Goal: Communication & Community: Answer question/provide support

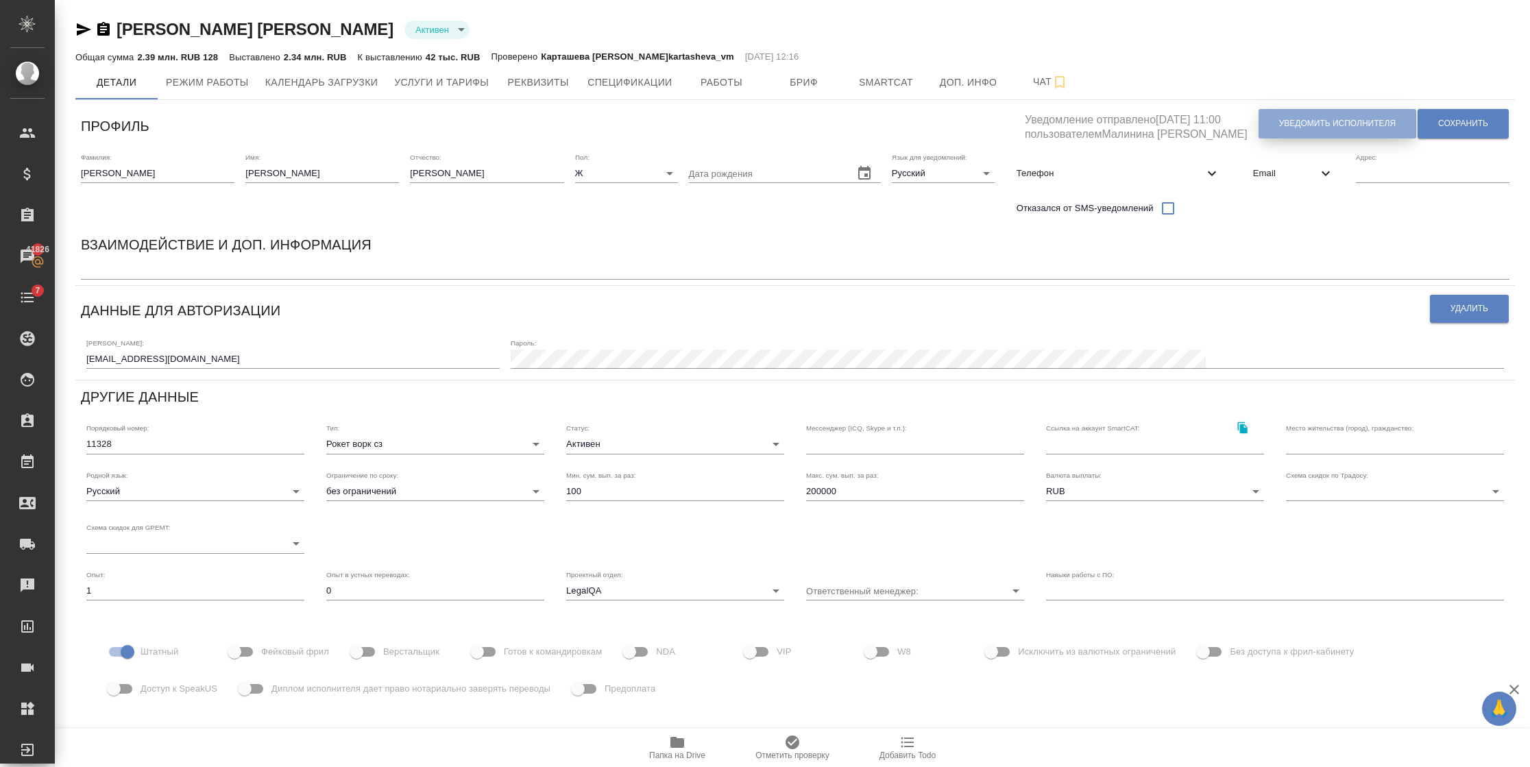
click at [1279, 122] on span "Уведомить исполнителя" at bounding box center [1337, 124] width 117 height 12
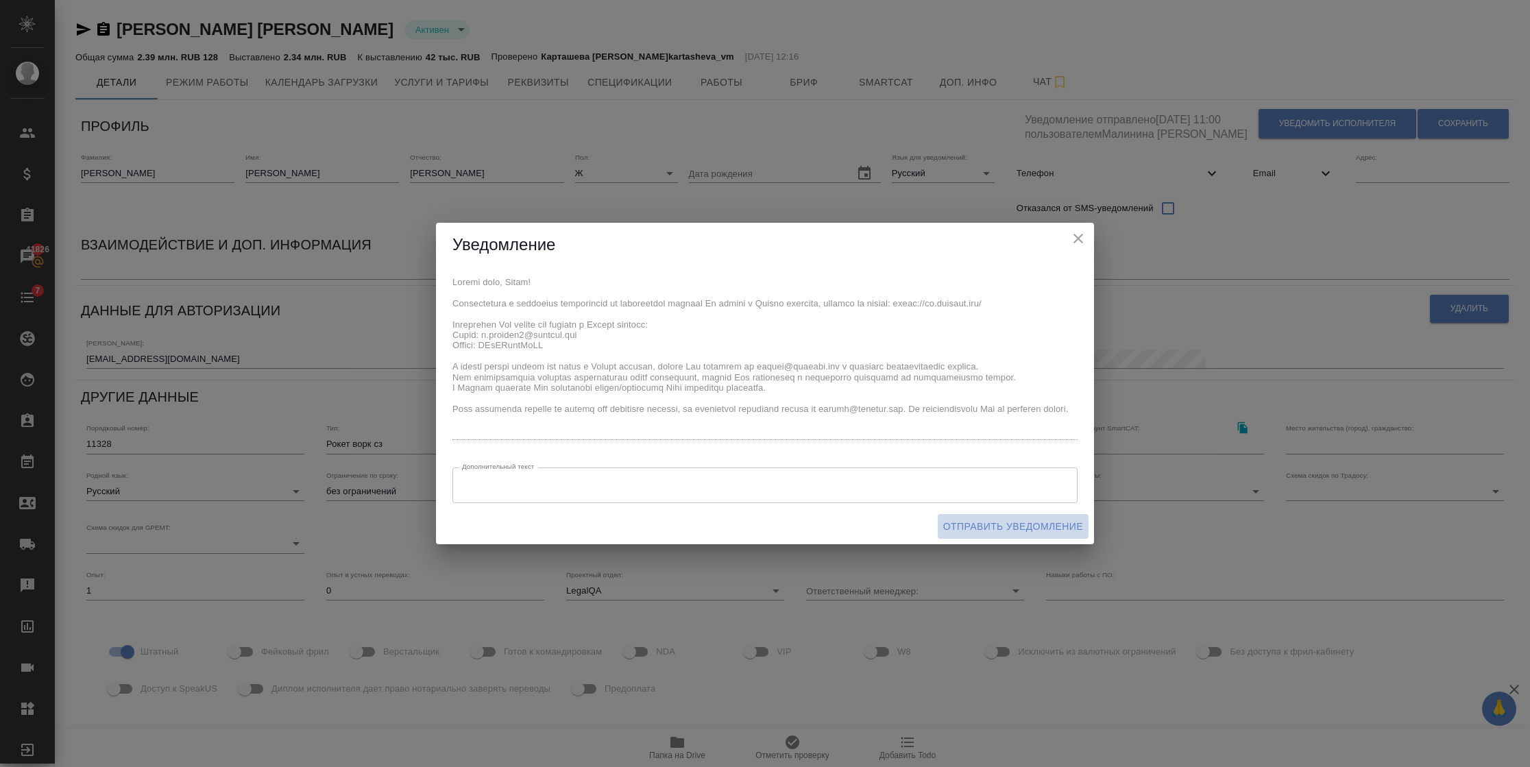
click at [1057, 531] on span "Отправить уведомление" at bounding box center [1013, 526] width 140 height 17
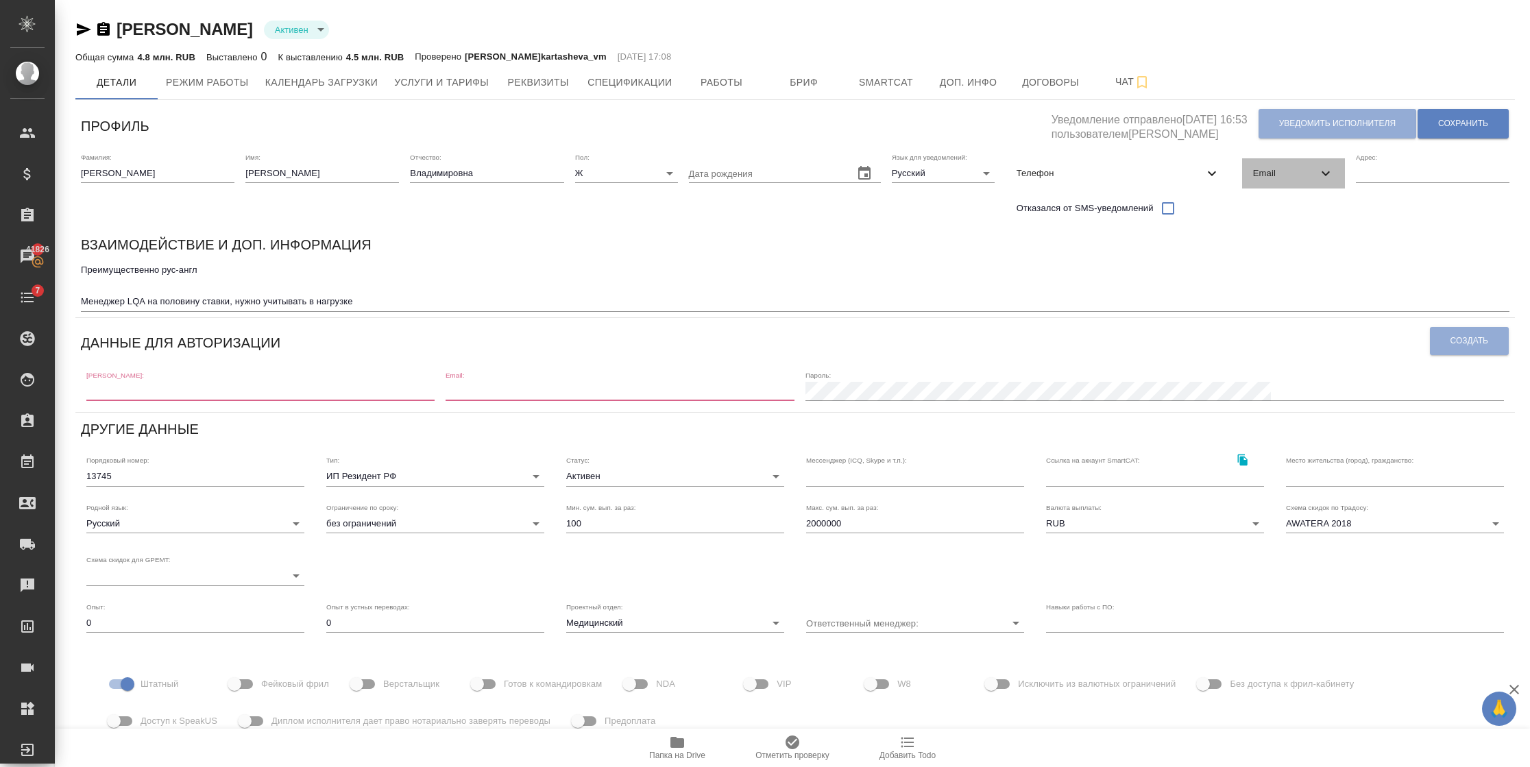
click at [1270, 180] on div "Email" at bounding box center [1293, 173] width 103 height 30
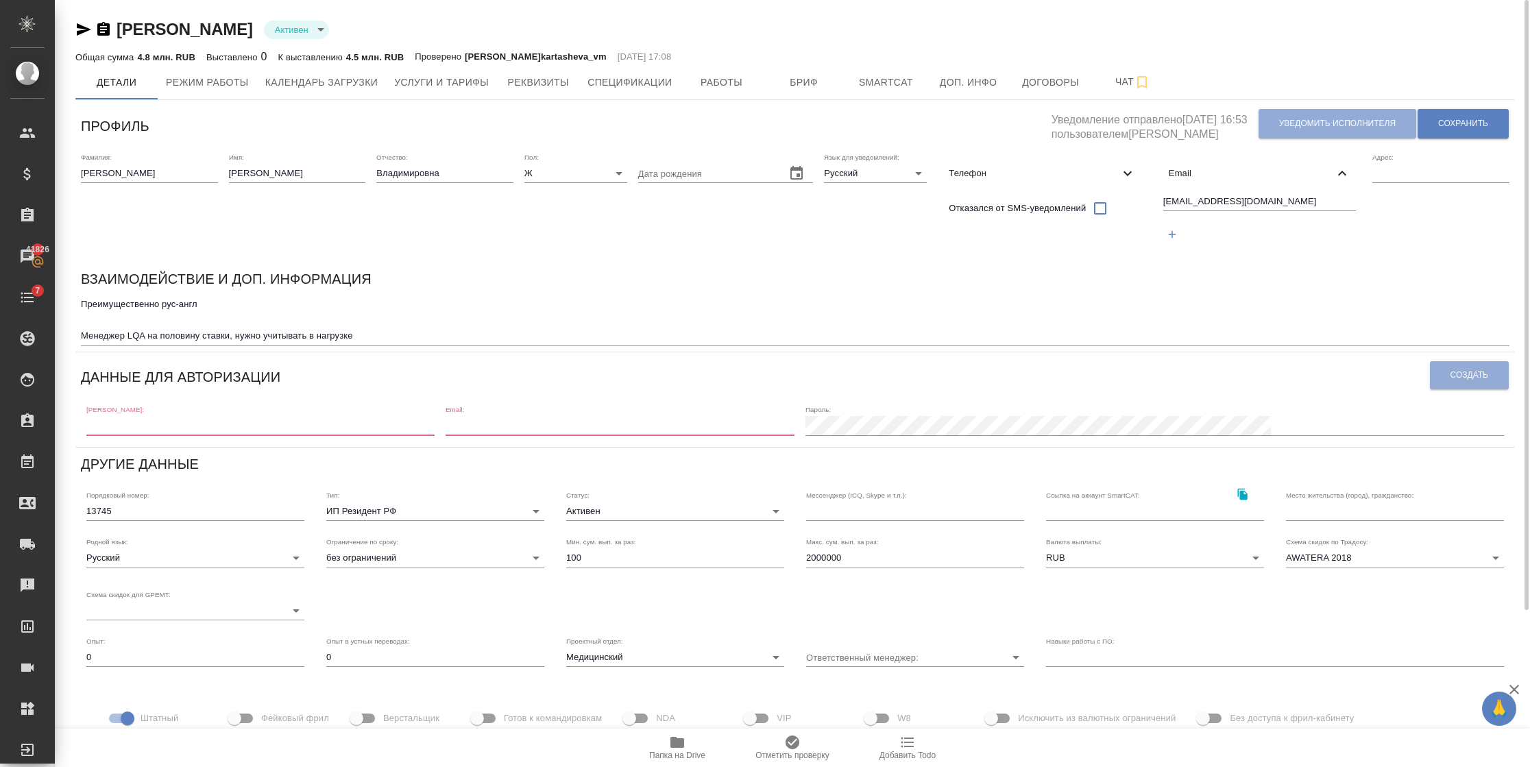
click at [1353, 169] on div "Email" at bounding box center [1260, 173] width 204 height 30
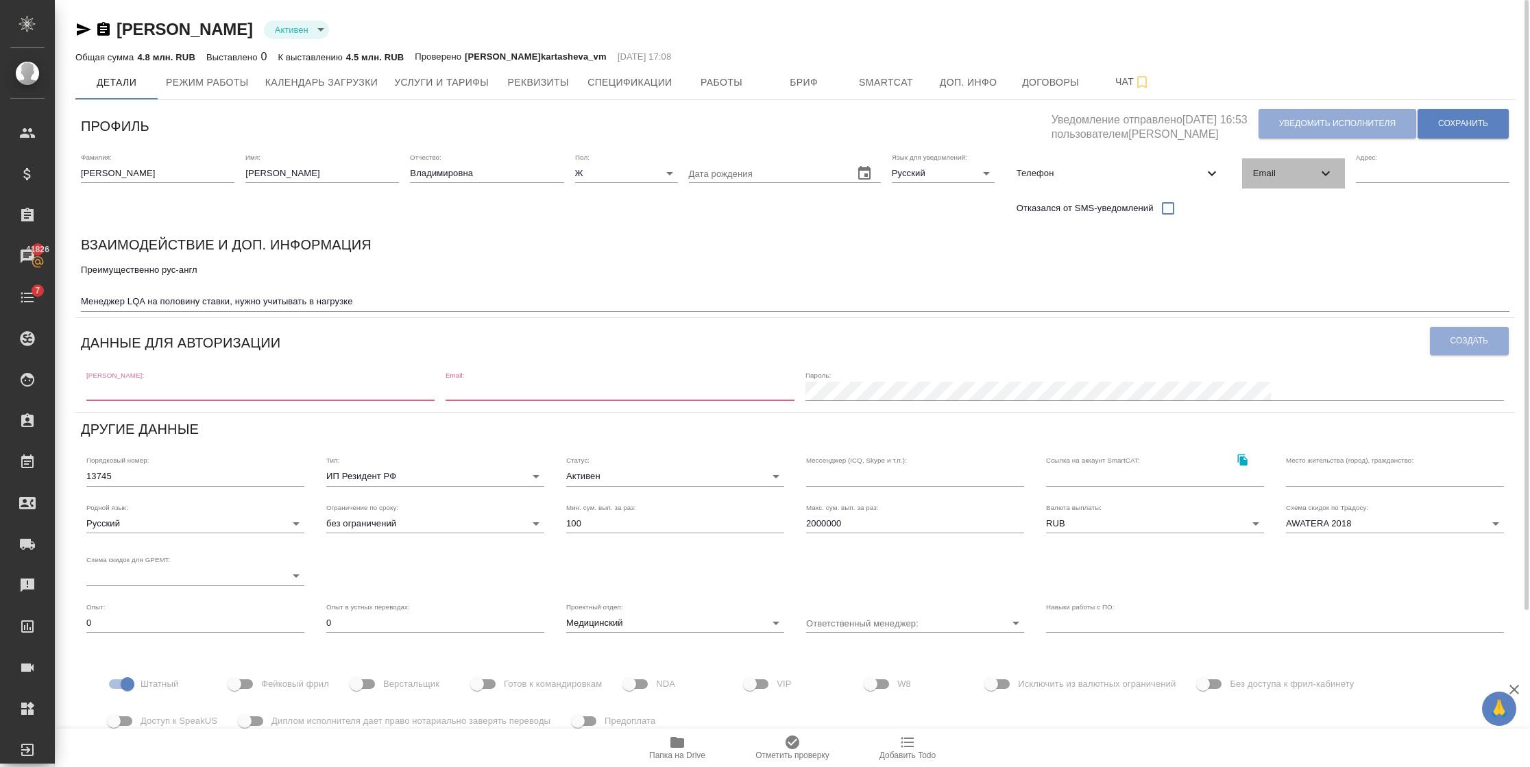
click at [1345, 170] on div "Email" at bounding box center [1293, 173] width 103 height 30
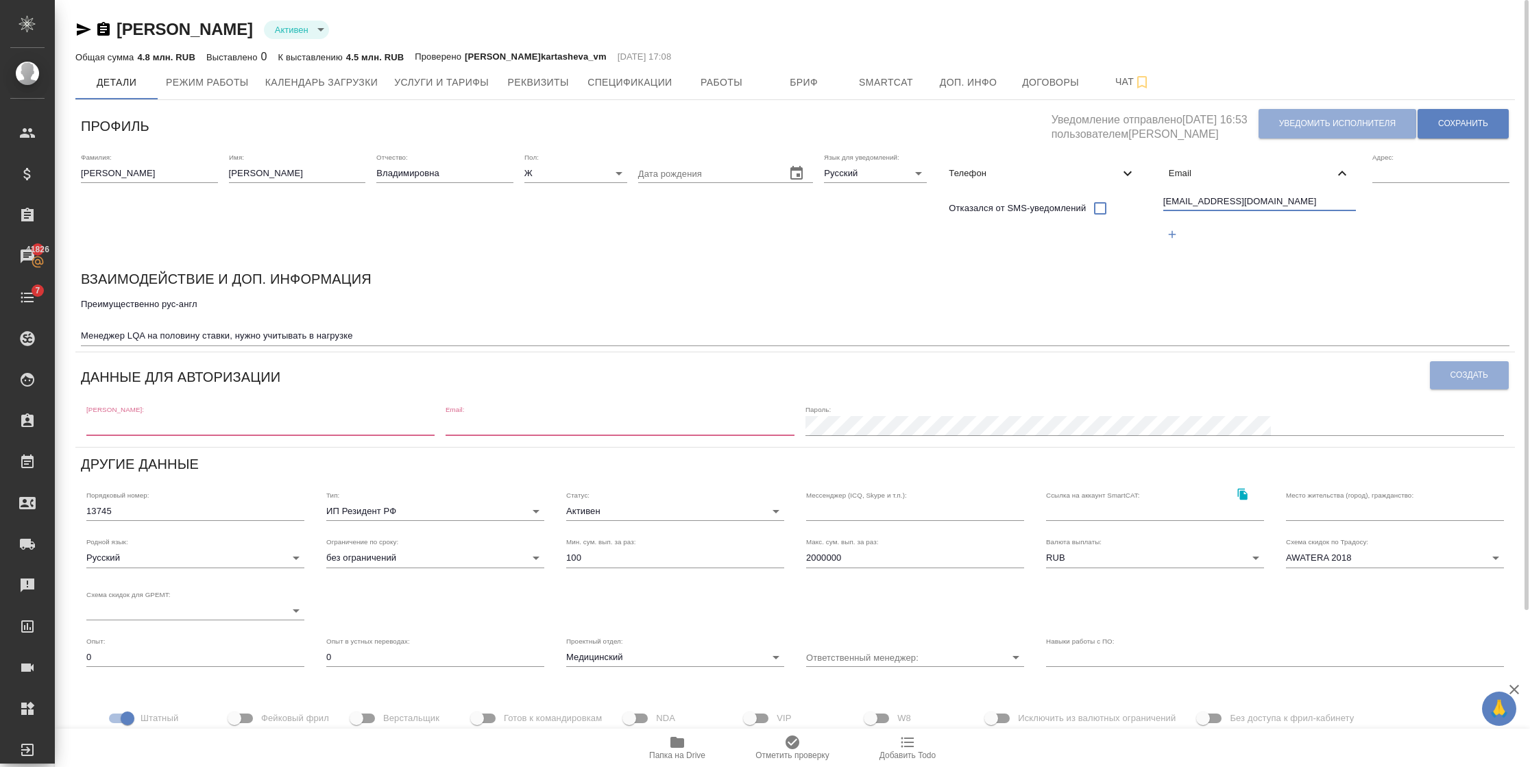
drag, startPoint x: 1301, startPoint y: 198, endPoint x: 1222, endPoint y: 202, distance: 79.0
click at [1222, 202] on input "e.solovyova@awatera.com" at bounding box center [1259, 202] width 193 height 17
drag, startPoint x: 1220, startPoint y: 205, endPoint x: 1229, endPoint y: 169, distance: 36.7
click at [1220, 204] on input "e.solovyova@awatera.com" at bounding box center [1259, 202] width 193 height 17
drag, startPoint x: 1287, startPoint y: 200, endPoint x: 1046, endPoint y: 200, distance: 241.3
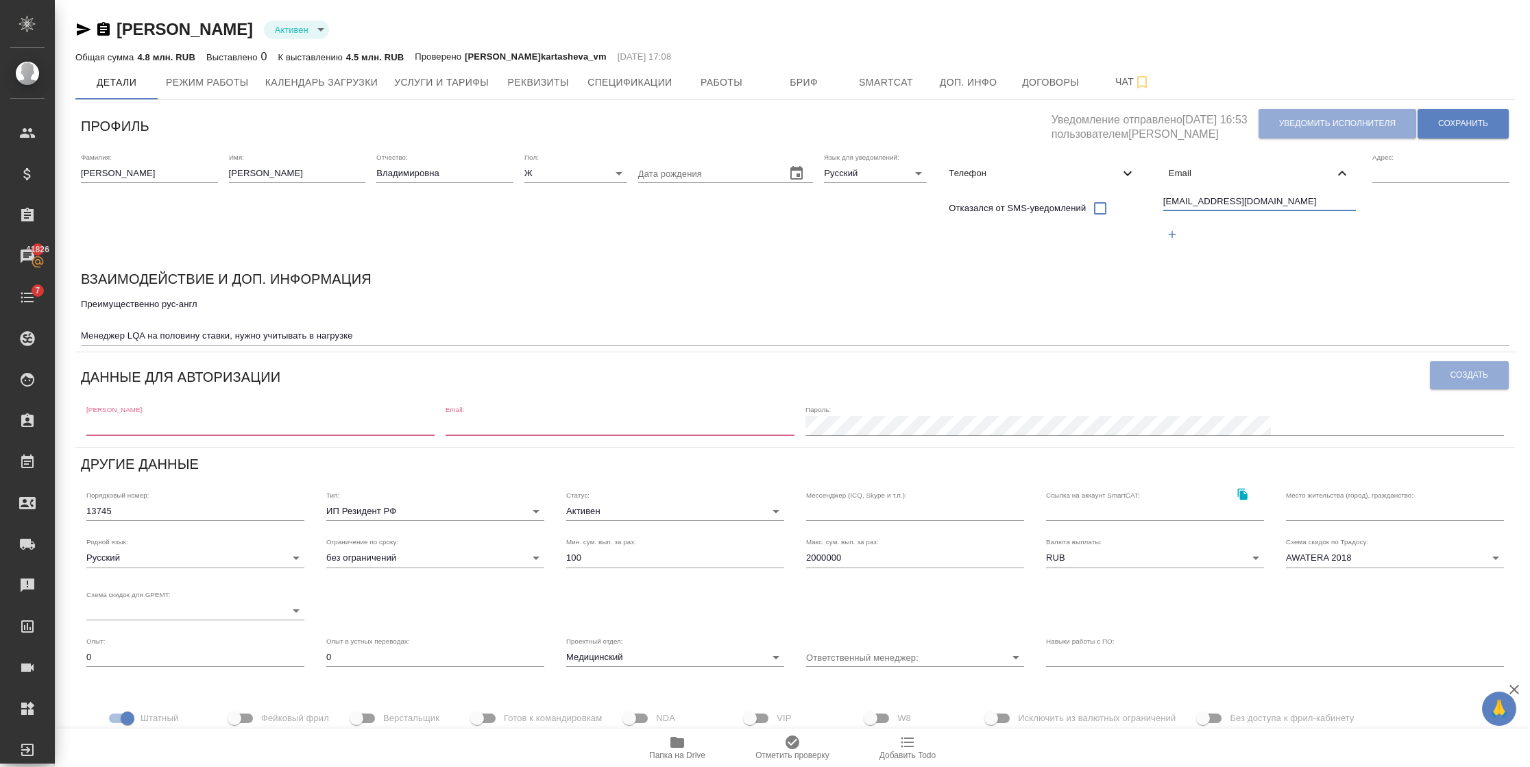
click at [1046, 200] on div "Фамилия: Соловьева Имя: Елена Отчество: Владимировна Пол: Ж female Дата рождени…" at bounding box center [795, 204] width 1440 height 115
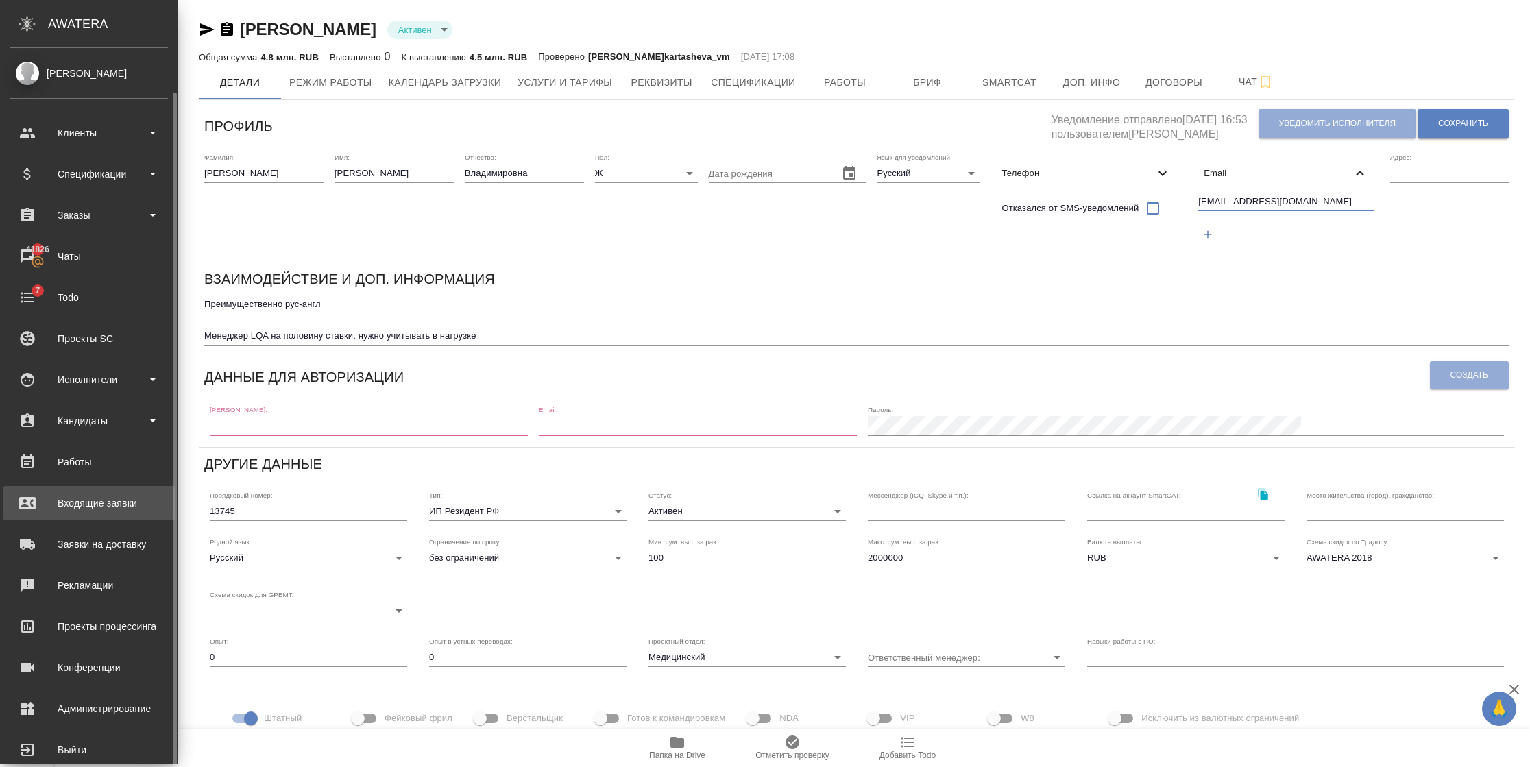
scroll to position [23, 0]
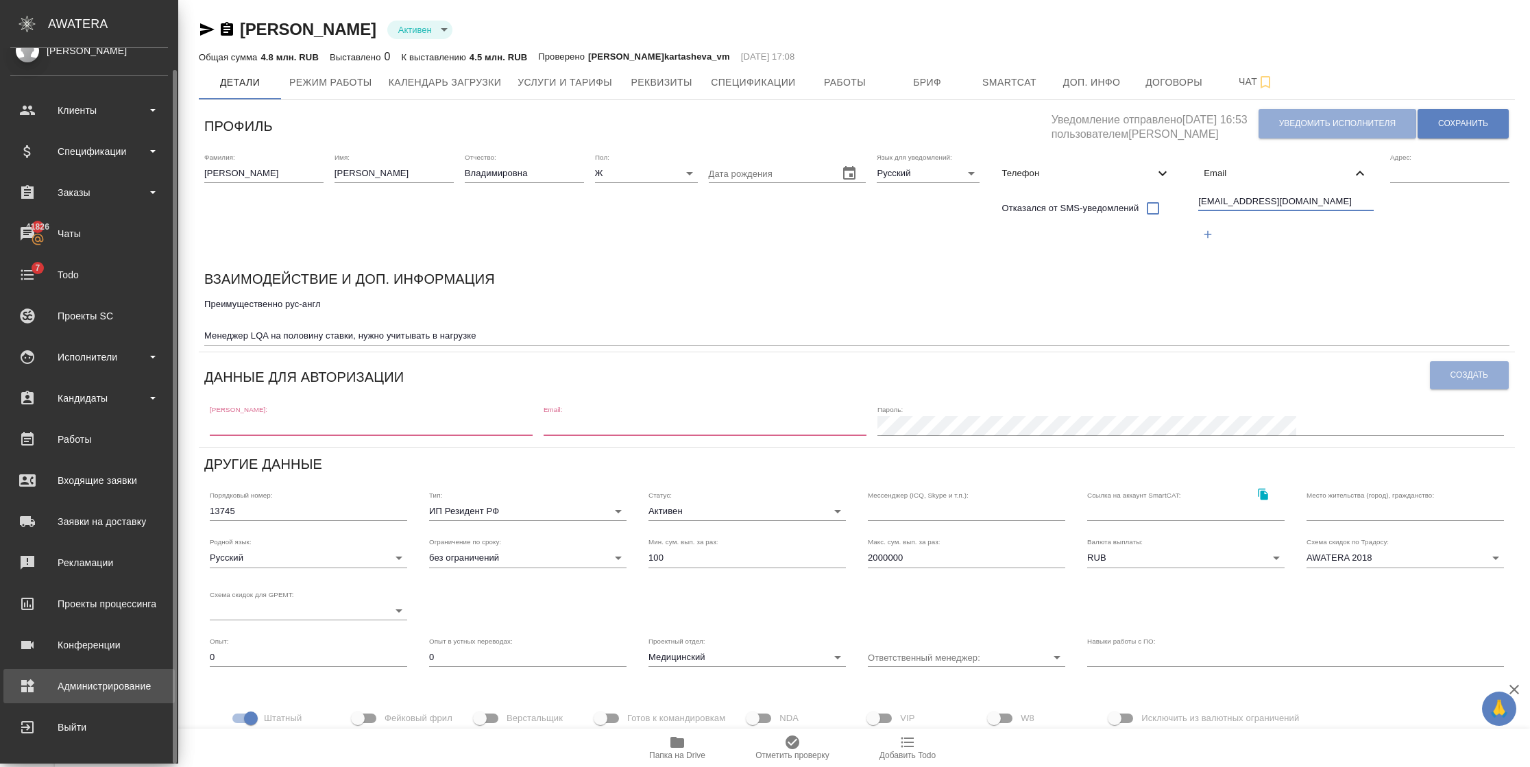
click at [69, 688] on div "Администрирование" at bounding box center [89, 686] width 158 height 21
